Goal: Transaction & Acquisition: Book appointment/travel/reservation

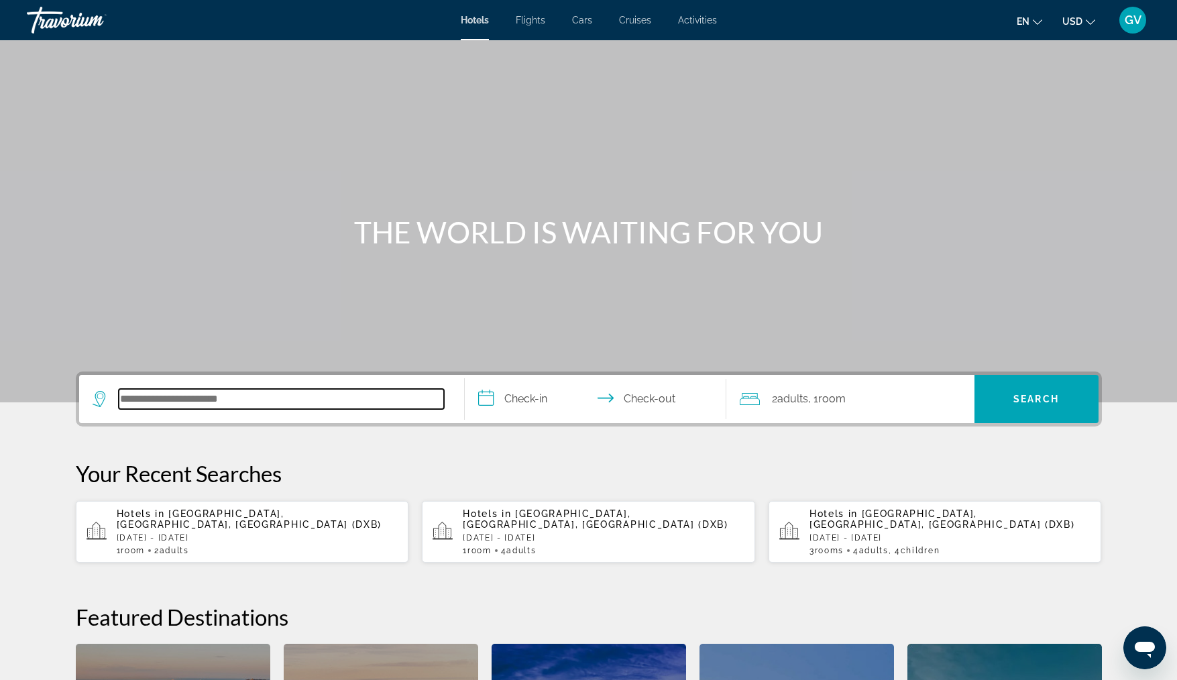
click at [155, 403] on input "Search hotel destination" at bounding box center [281, 399] width 325 height 20
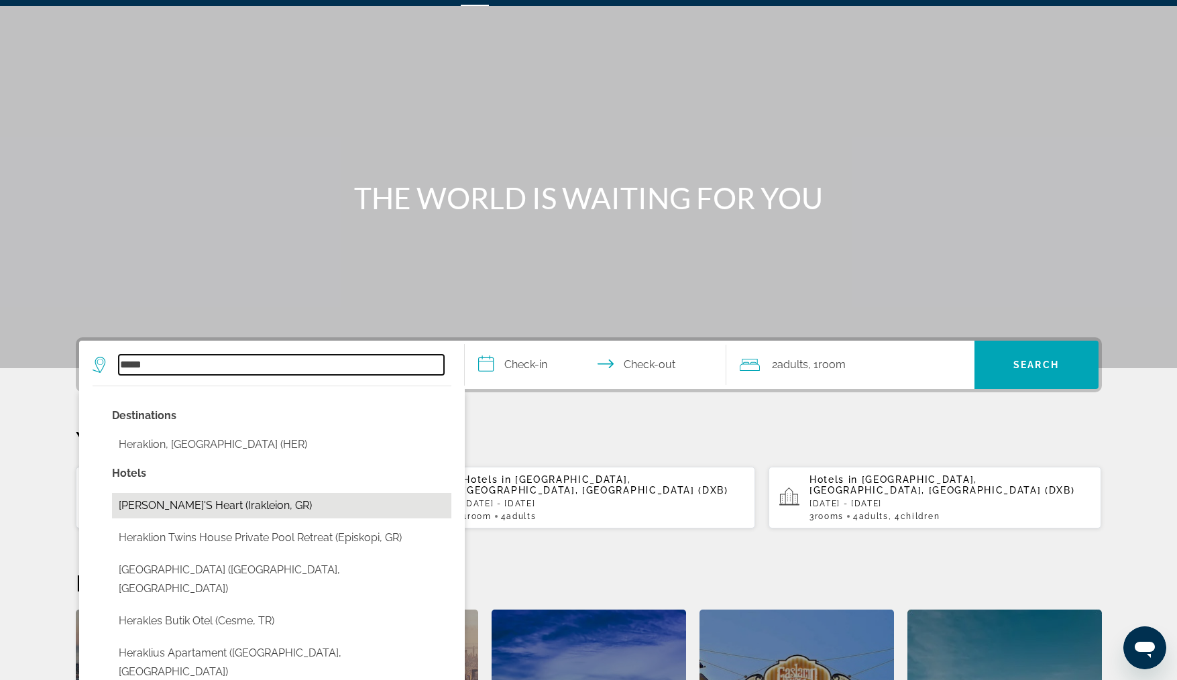
scroll to position [38, 0]
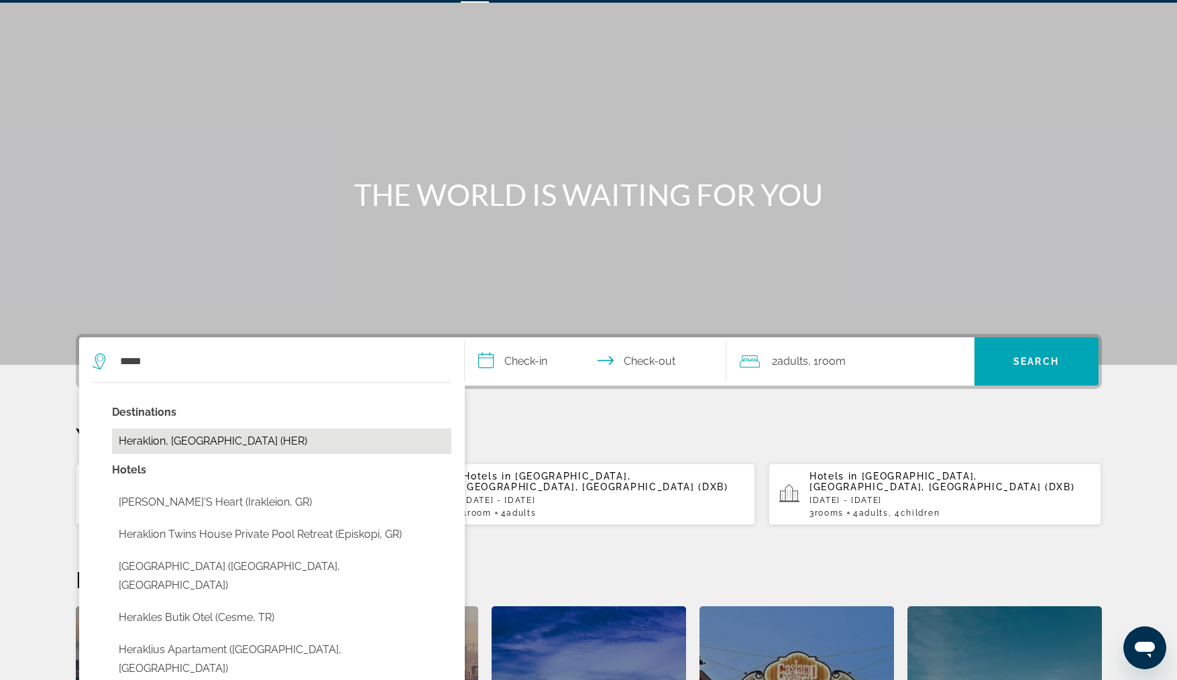
click at [237, 441] on button "Heraklion, [GEOGRAPHIC_DATA] (HER)" at bounding box center [281, 441] width 339 height 25
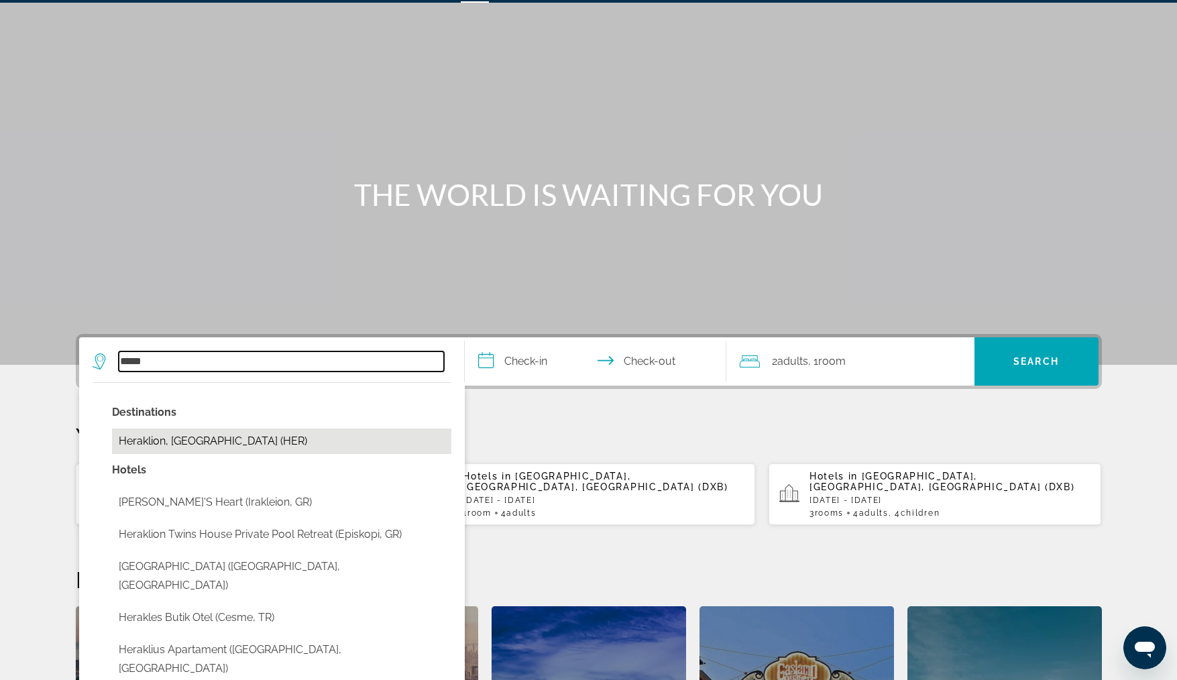
type input "**********"
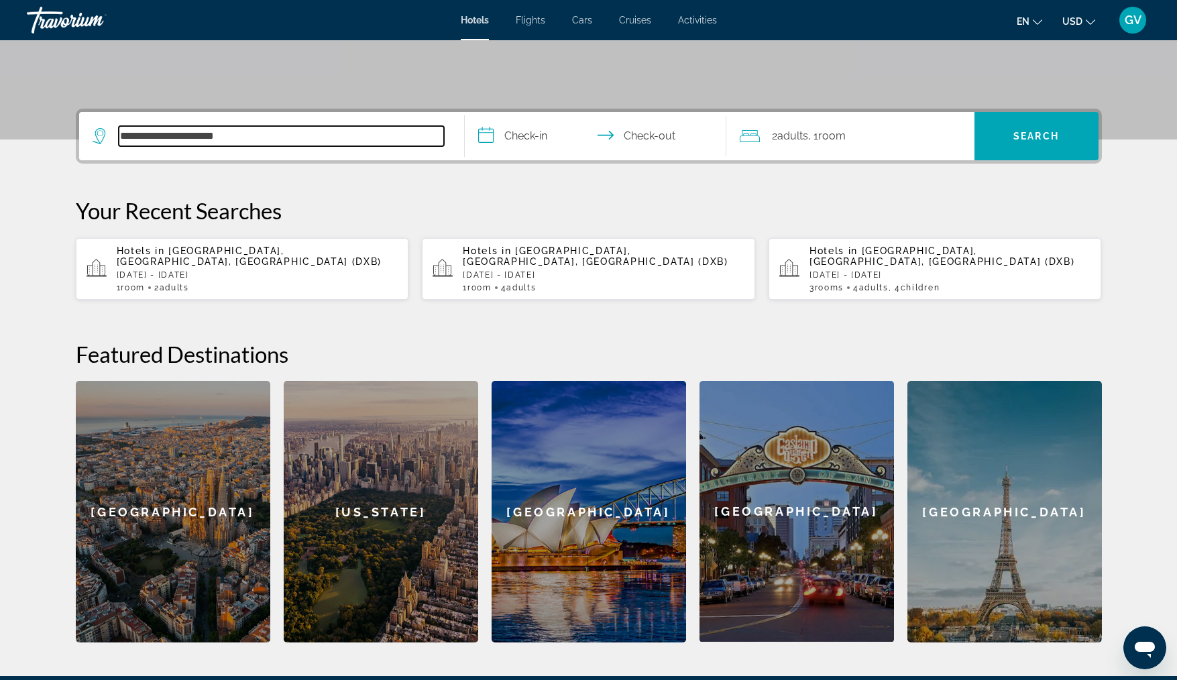
scroll to position [328, 0]
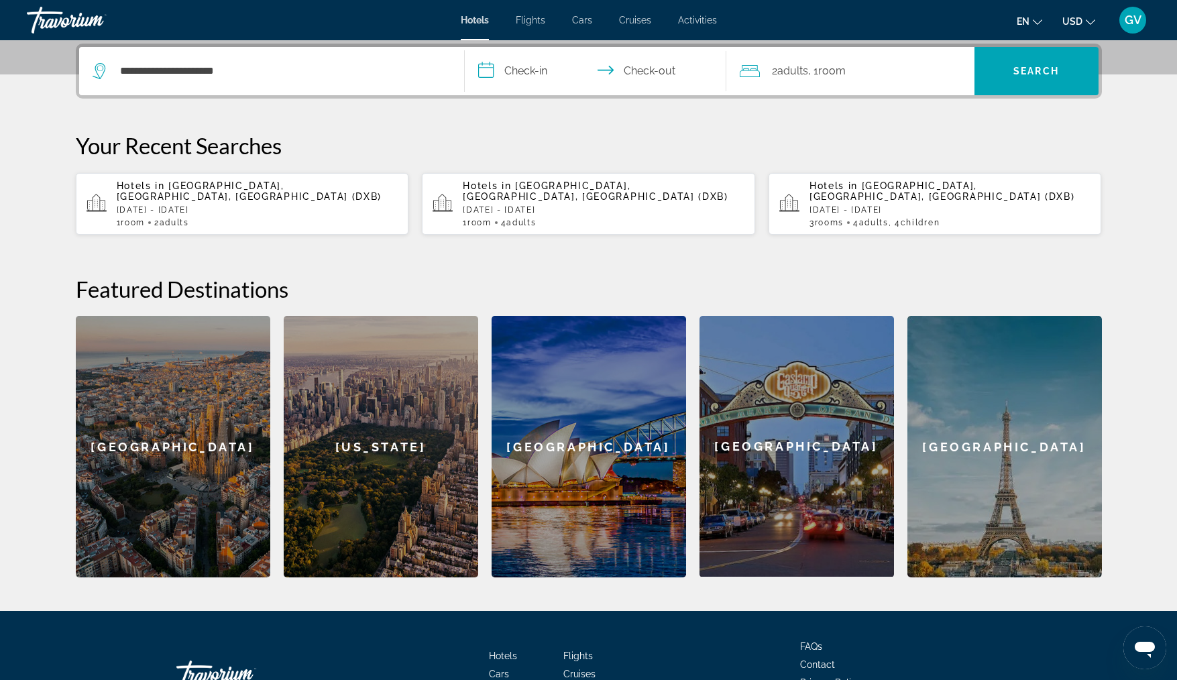
click at [488, 70] on input "**********" at bounding box center [598, 73] width 267 height 52
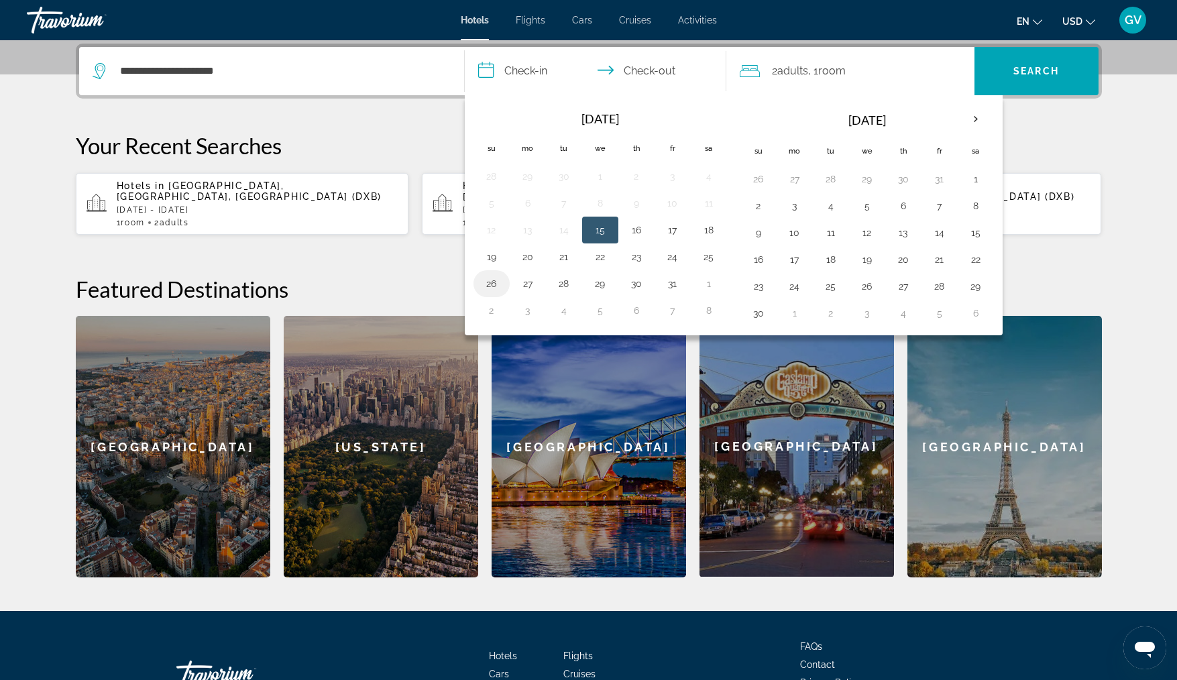
click at [486, 280] on button "26" at bounding box center [491, 283] width 21 height 19
click at [526, 282] on button "27" at bounding box center [527, 283] width 21 height 19
type input "**********"
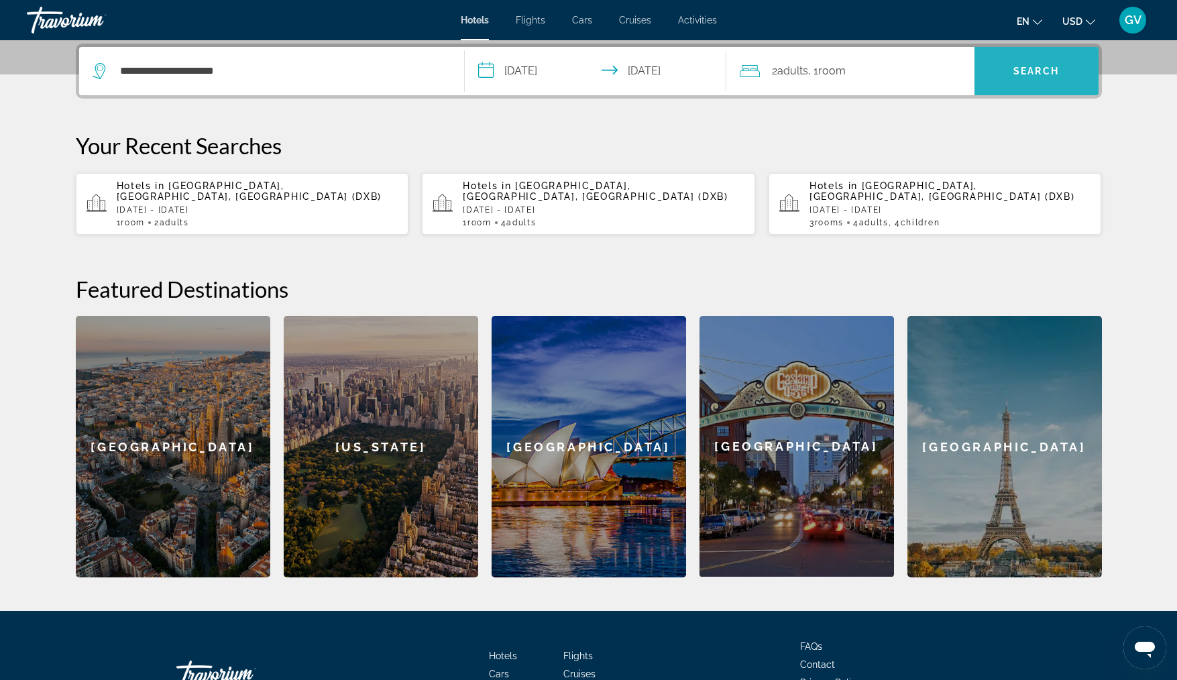
click at [1011, 68] on span "Search" at bounding box center [1036, 71] width 124 height 32
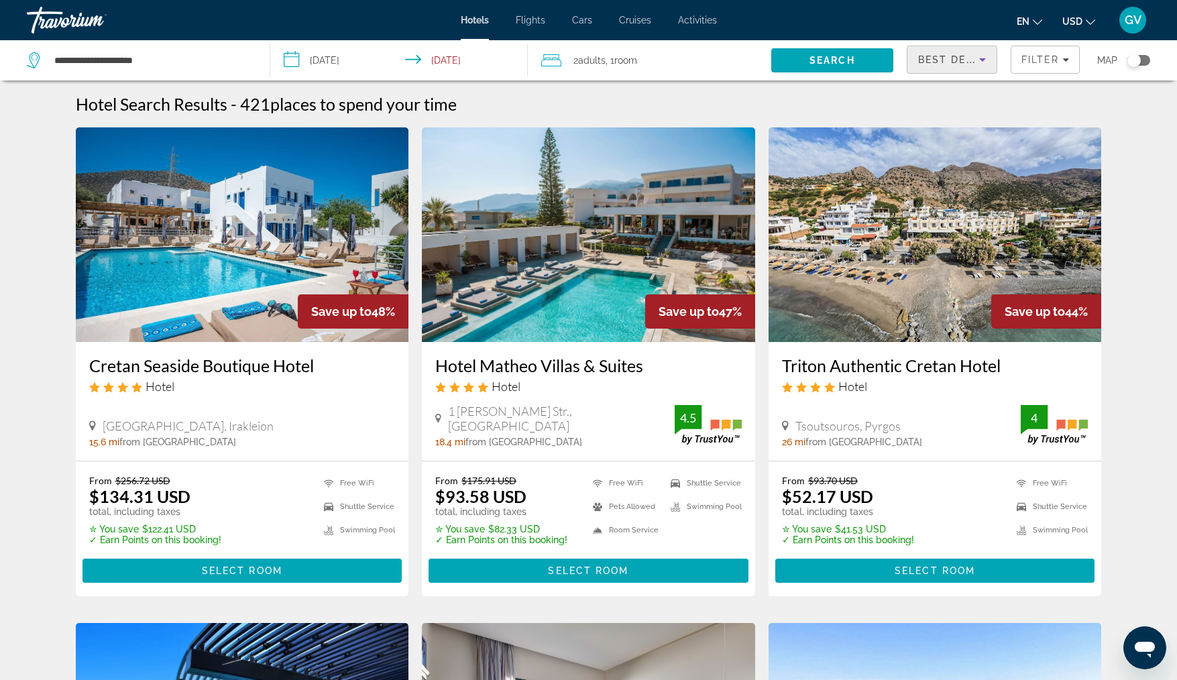
click at [983, 55] on icon "Sort by" at bounding box center [982, 60] width 16 height 16
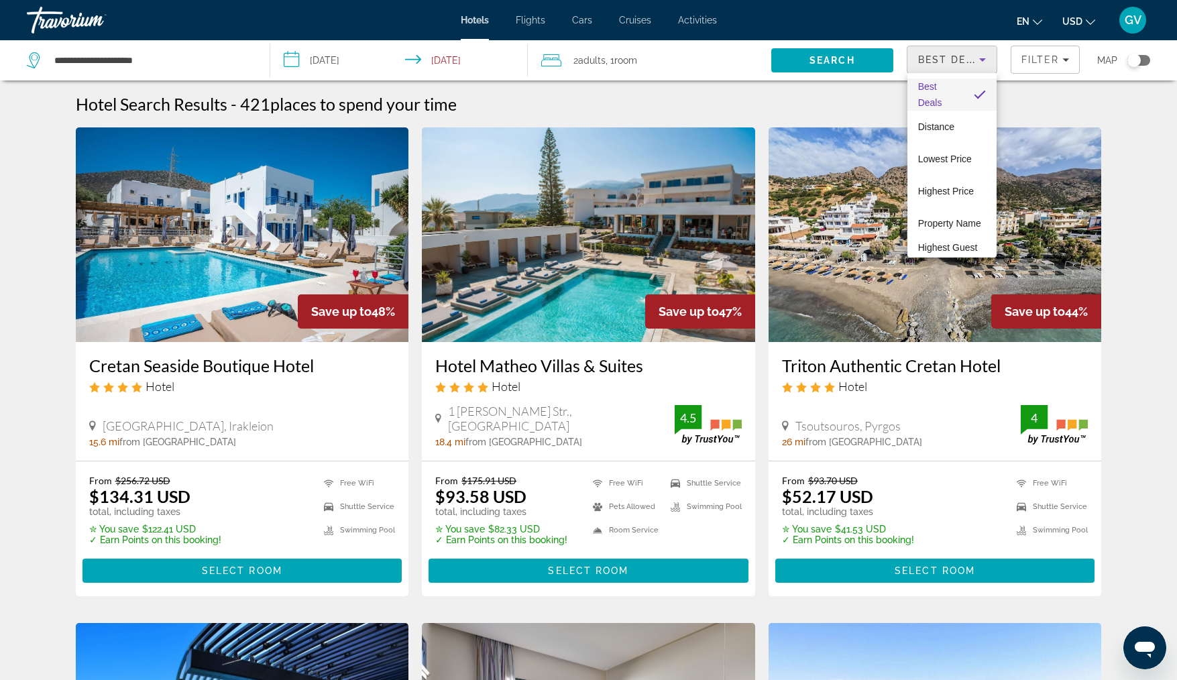
click at [1040, 89] on div at bounding box center [588, 340] width 1177 height 680
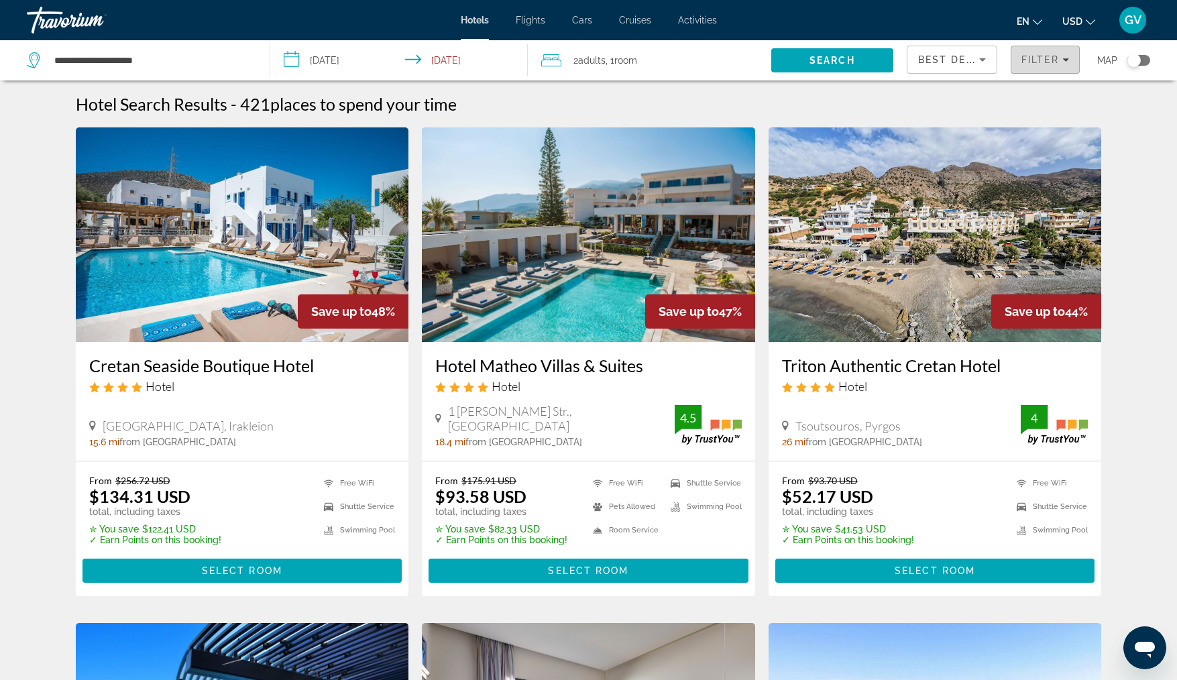
click at [1067, 57] on icon "Filters" at bounding box center [1065, 59] width 7 height 7
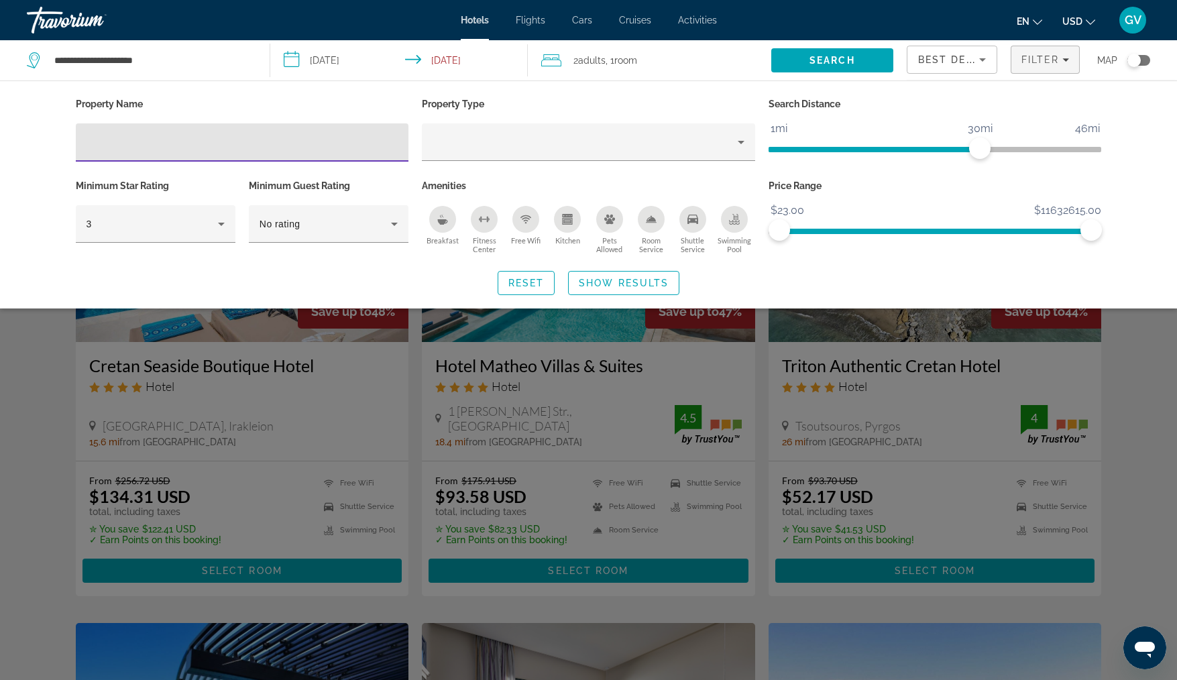
click at [695, 219] on icon "Shuttle Service" at bounding box center [692, 219] width 11 height 11
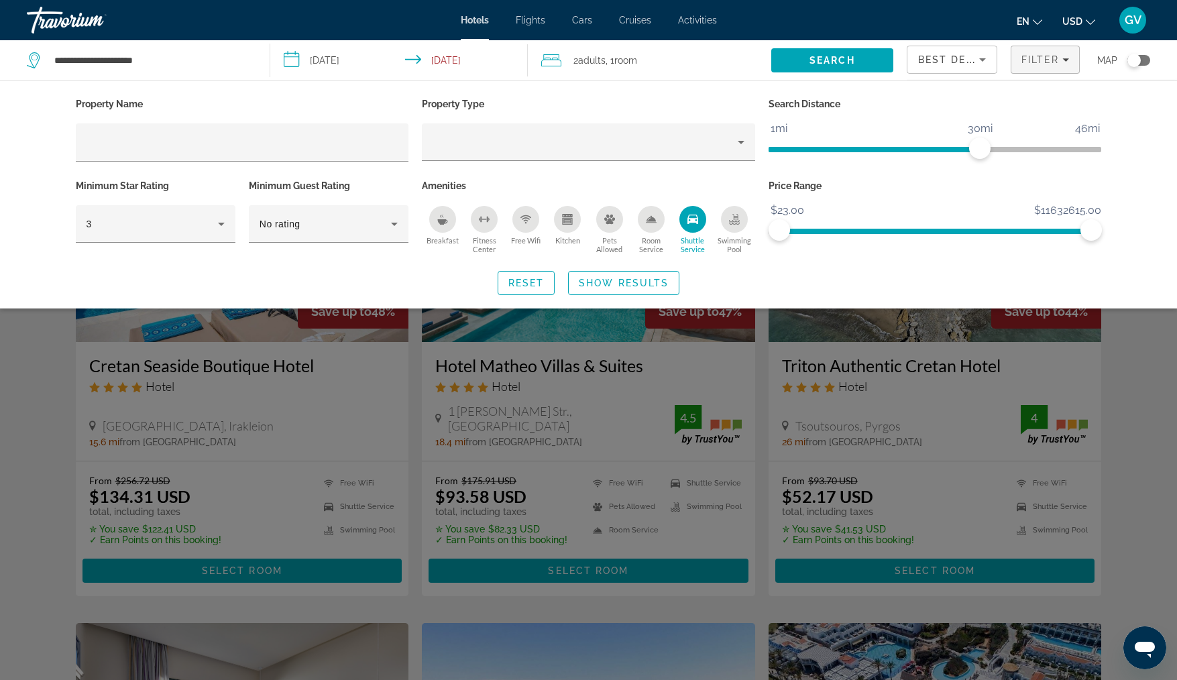
click at [447, 236] on span "Breakfast" at bounding box center [442, 240] width 32 height 9
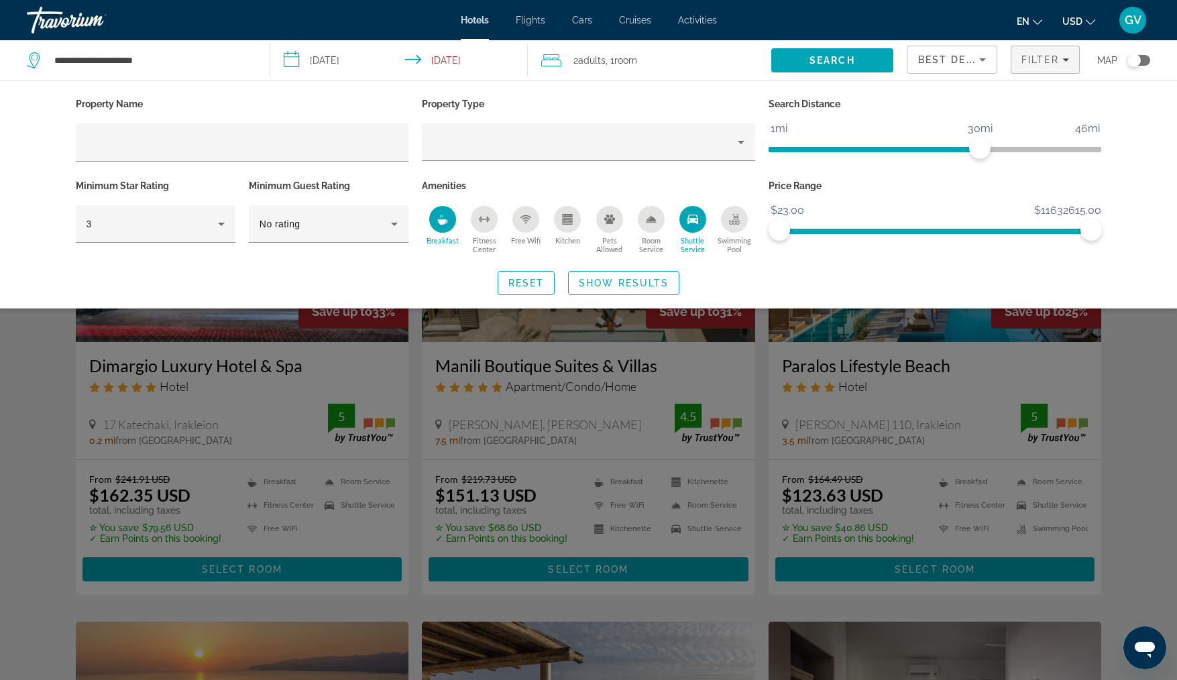
click at [741, 212] on div "Swimming Pool" at bounding box center [734, 219] width 27 height 27
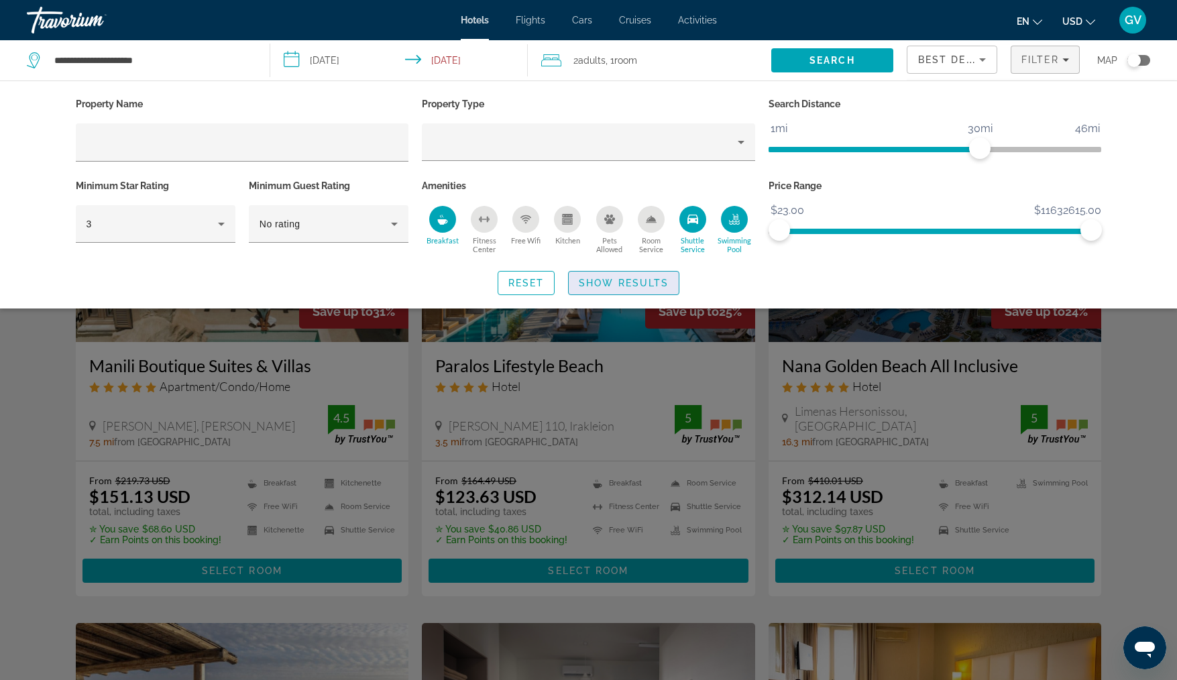
click at [621, 280] on span "Show Results" at bounding box center [624, 283] width 90 height 11
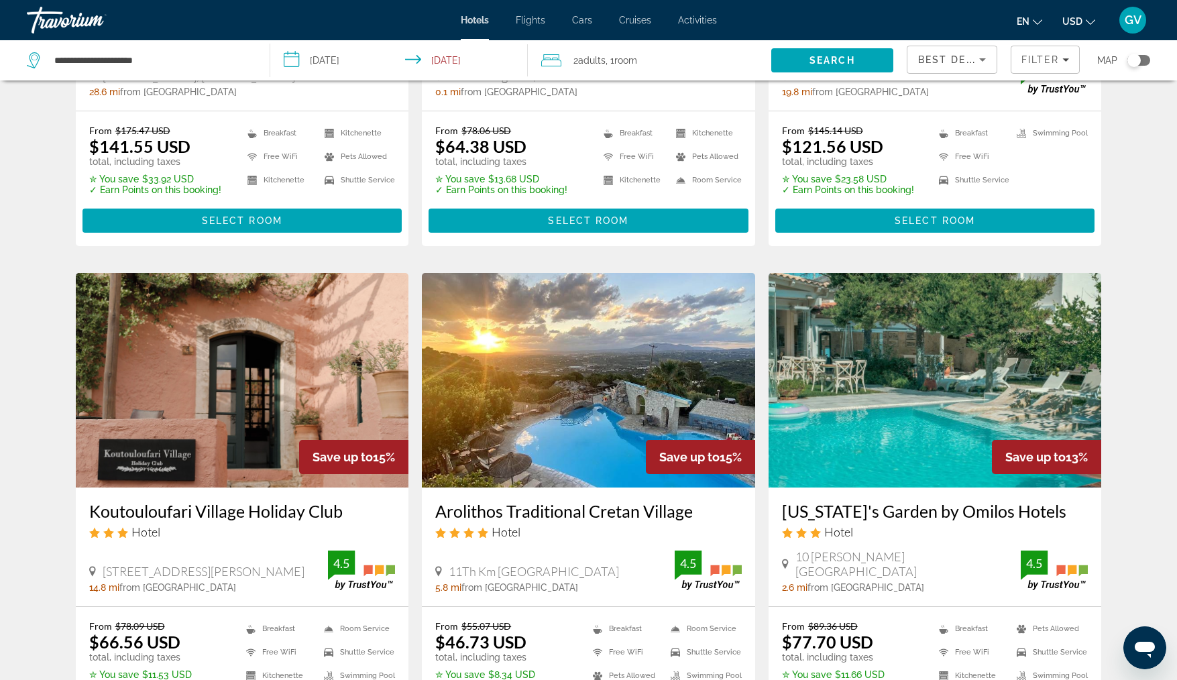
scroll to position [911, 0]
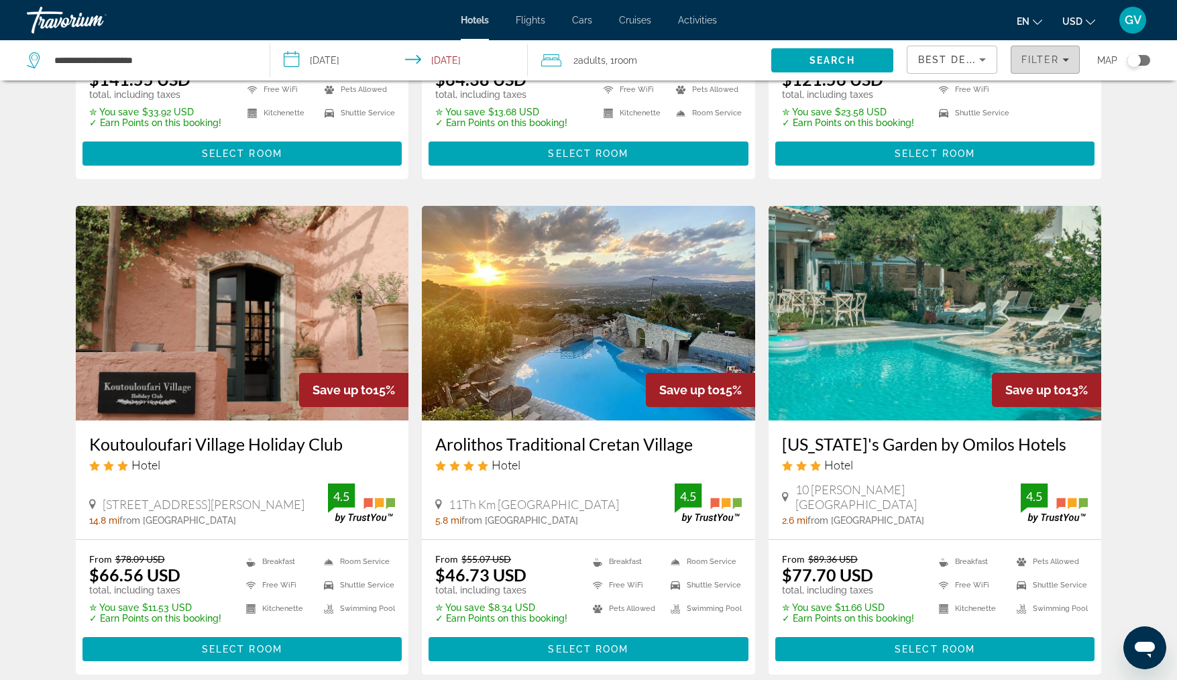
click at [1066, 59] on icon "Filters" at bounding box center [1066, 59] width 7 height 3
